Goal: Navigation & Orientation: Find specific page/section

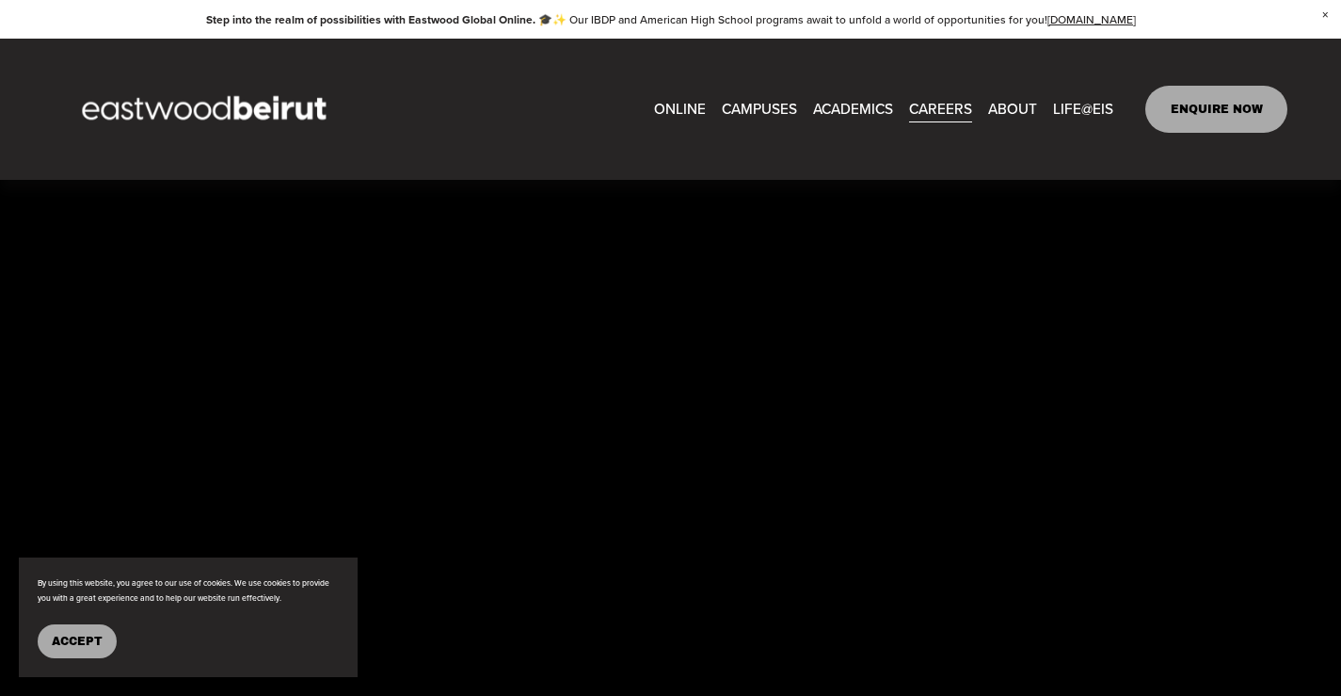
scroll to position [2922, 0]
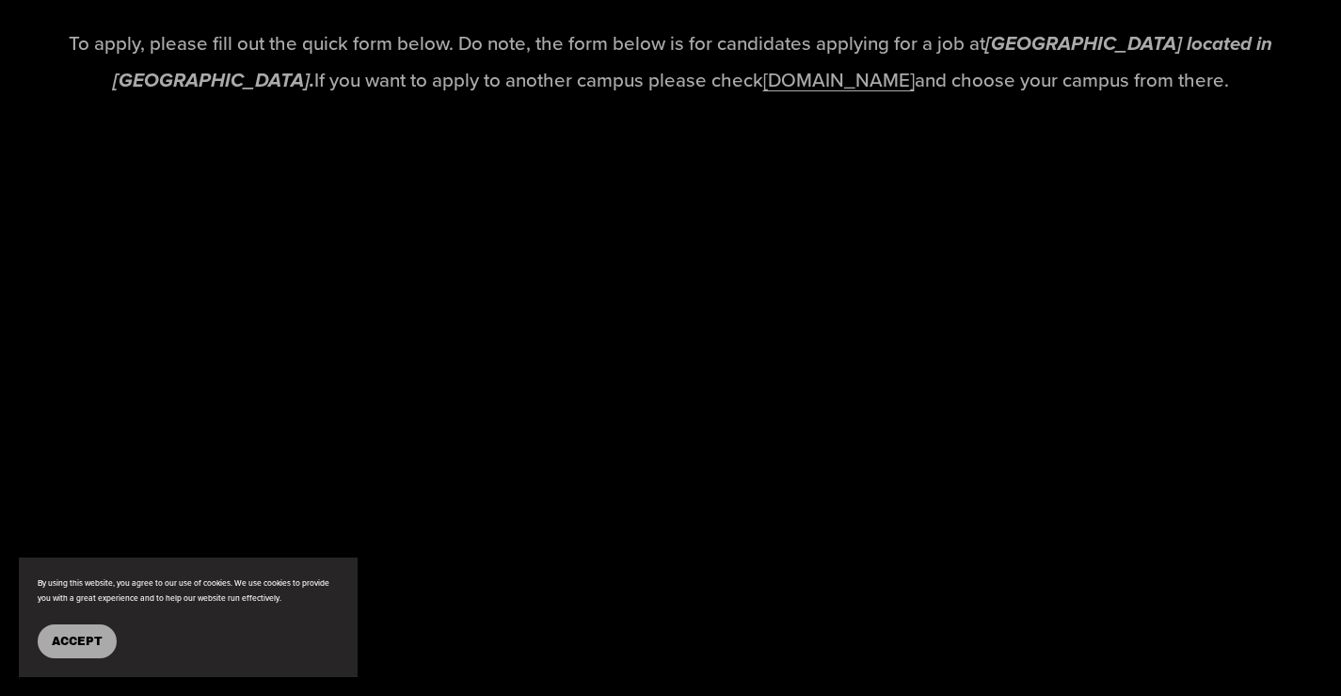
click at [71, 646] on span "Accept" at bounding box center [77, 640] width 51 height 13
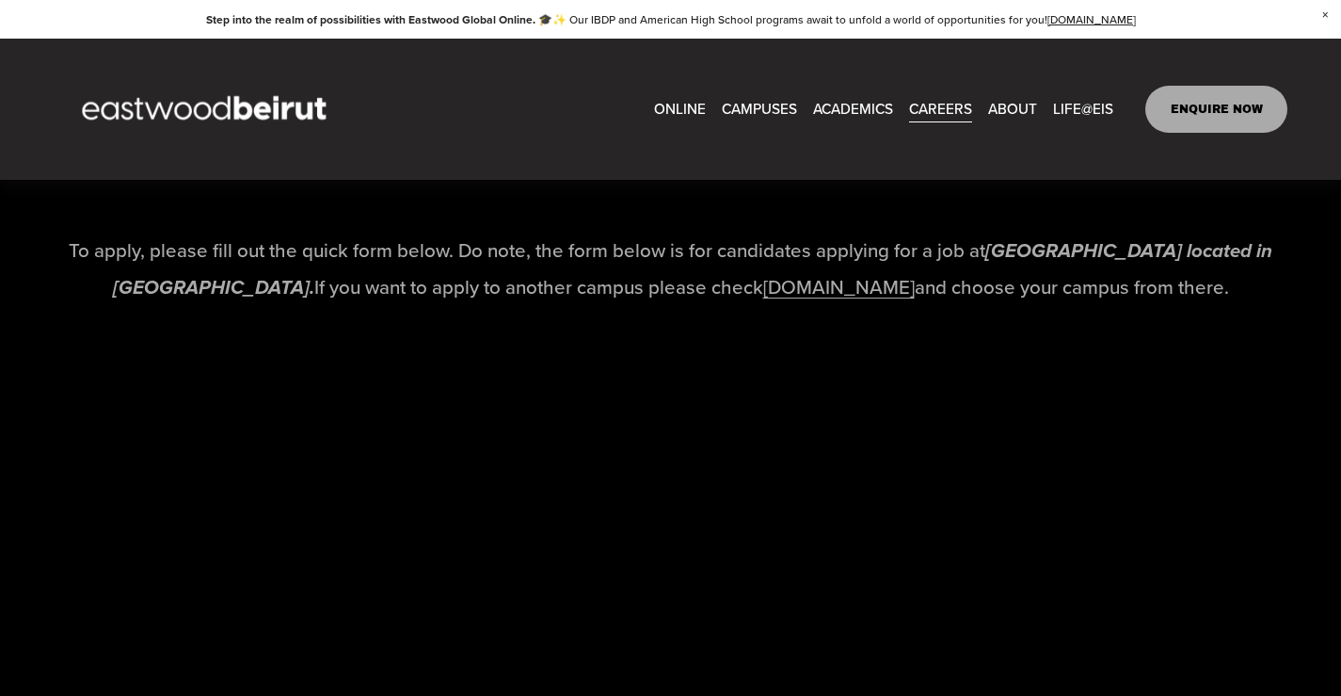
scroll to position [2622, 0]
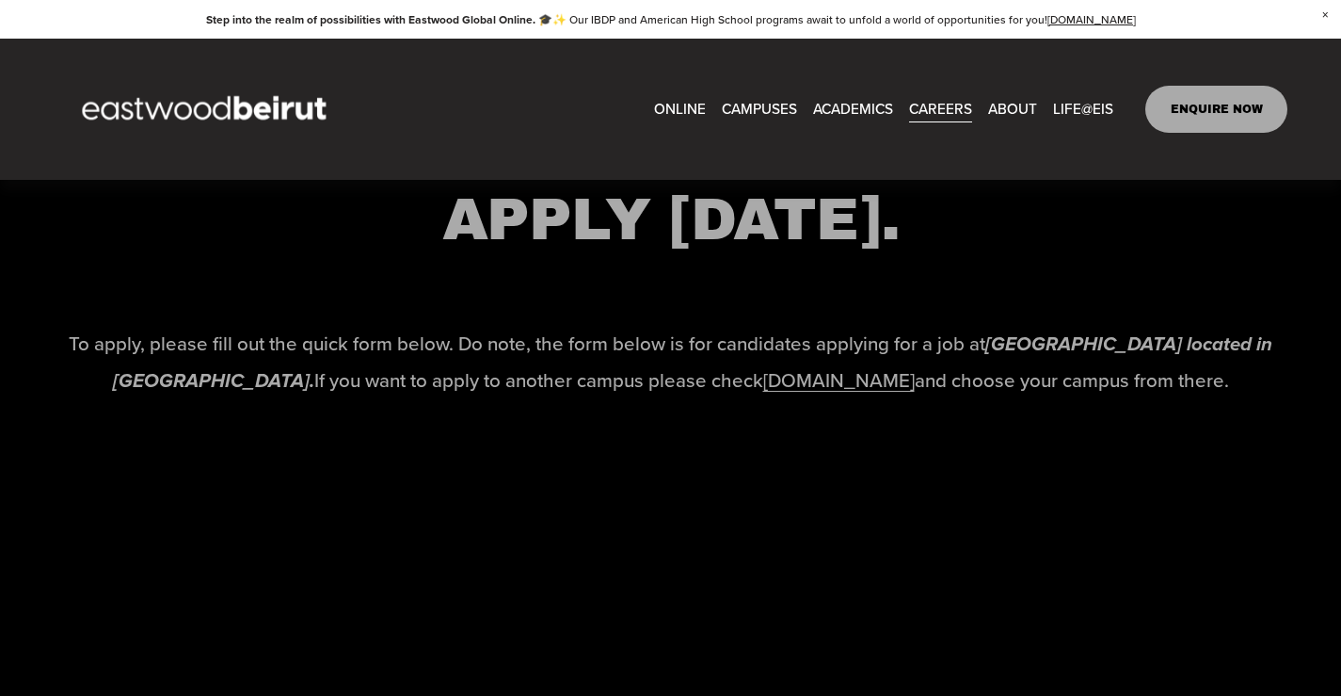
click at [813, 393] on link "www.eastwoodschools.com" at bounding box center [839, 379] width 152 height 27
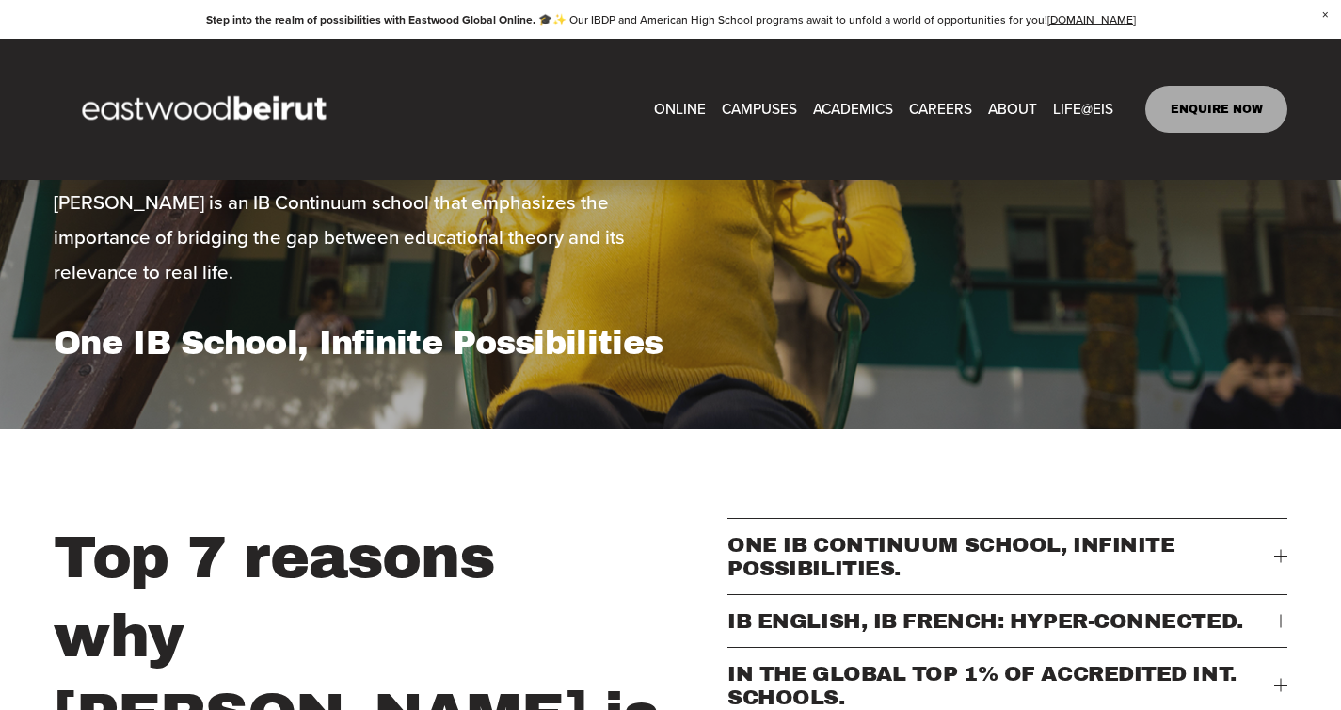
scroll to position [297, 0]
click at [953, 109] on link "CAREERS" at bounding box center [940, 109] width 63 height 29
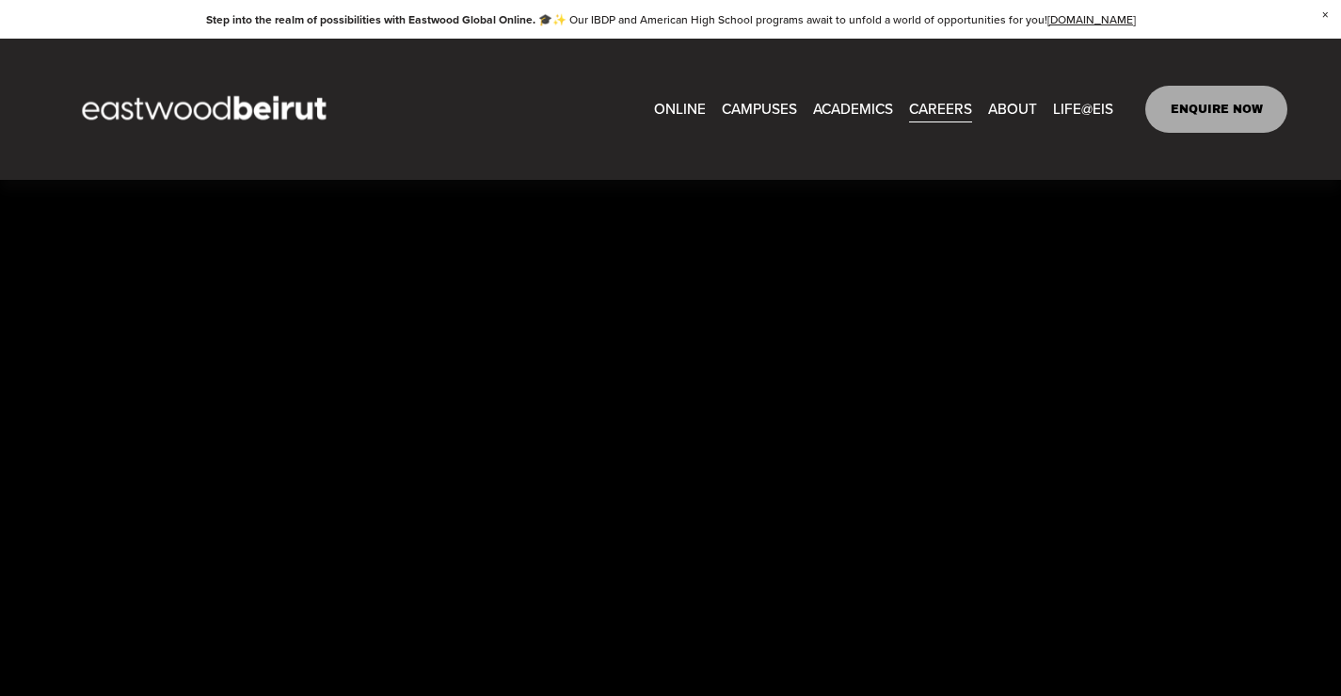
scroll to position [2535, 0]
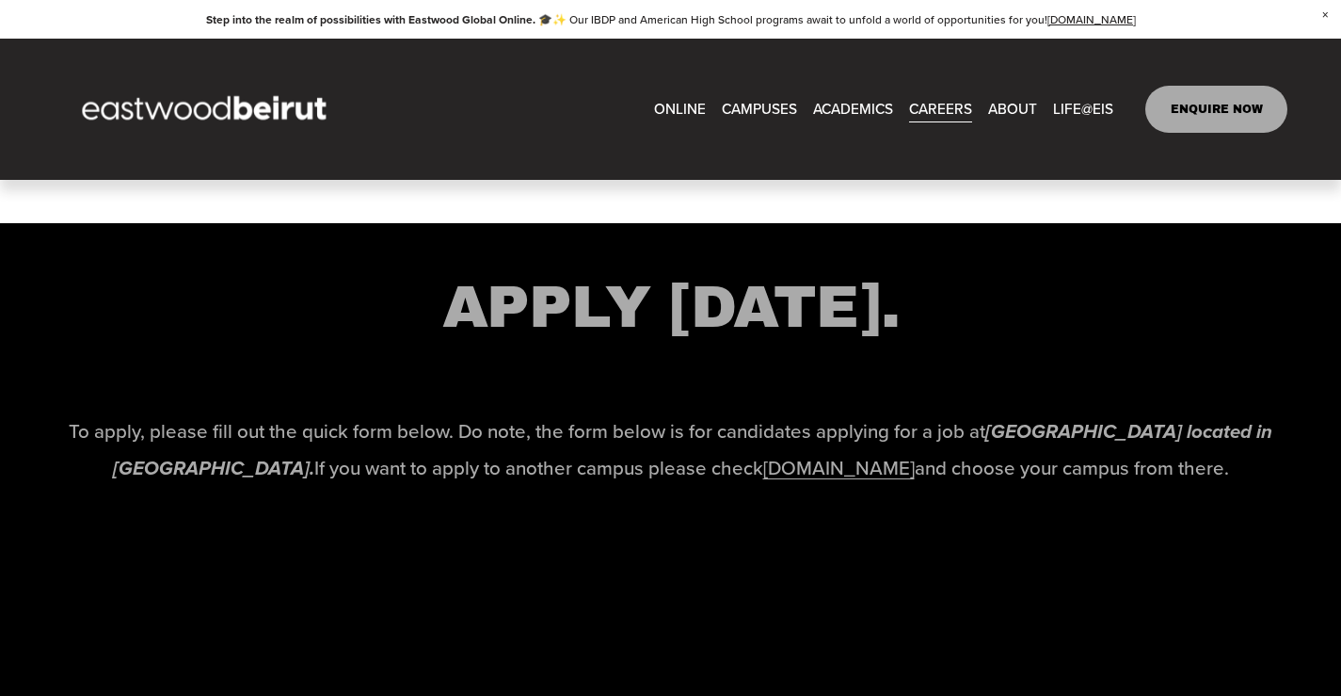
click at [742, 105] on span "CAMPUSES" at bounding box center [759, 109] width 75 height 26
